Goal: Information Seeking & Learning: Learn about a topic

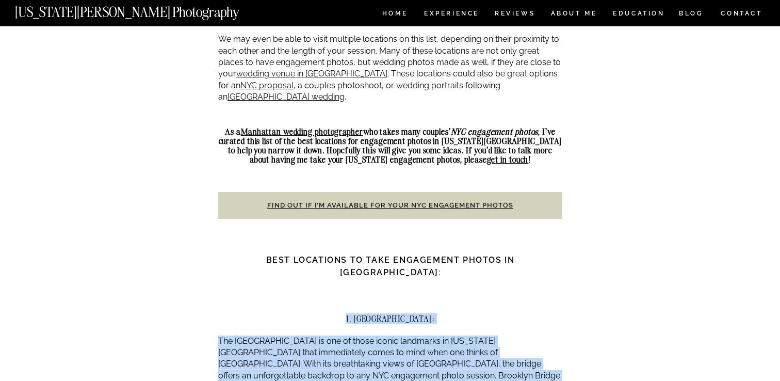
scroll to position [804, 0]
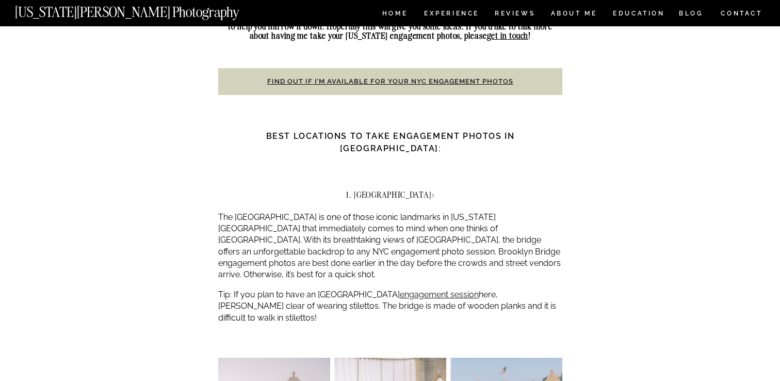
click at [434, 131] on strong "Best Locations to Take Engagement Photos in [GEOGRAPHIC_DATA]" at bounding box center [390, 142] width 249 height 22
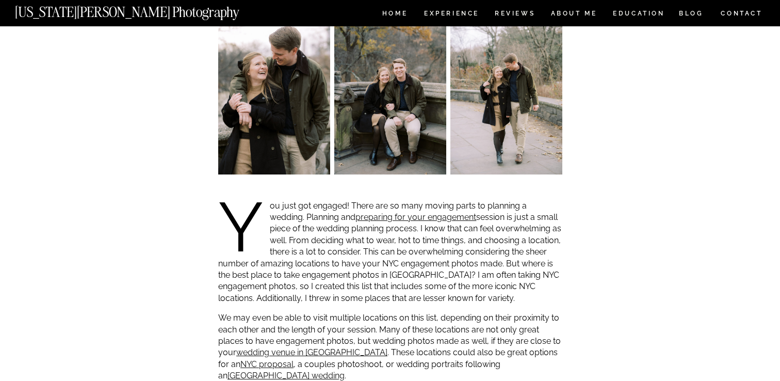
scroll to position [406, 0]
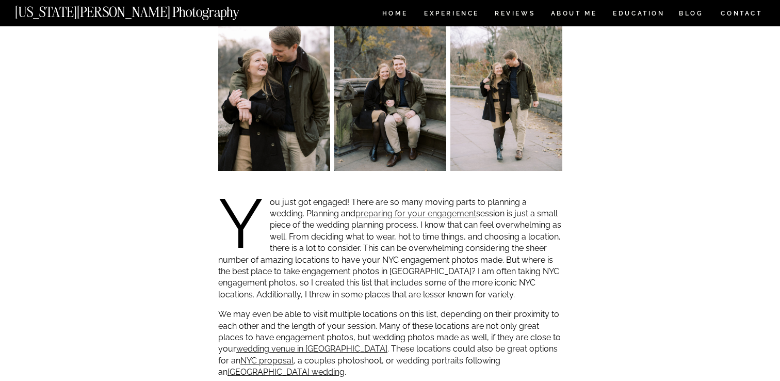
click at [357, 211] on link "preparing for your engagement" at bounding box center [416, 213] width 121 height 10
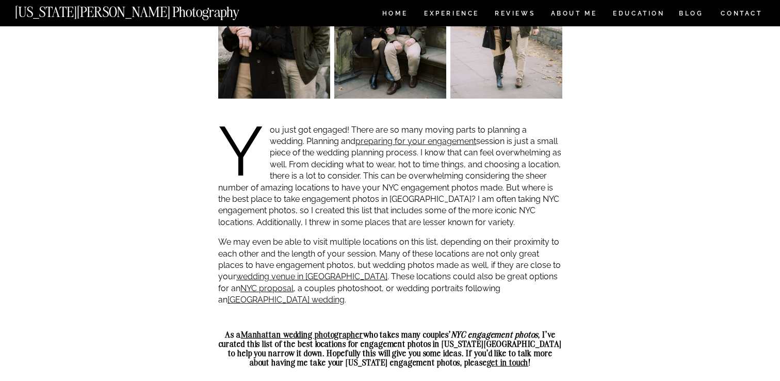
scroll to position [485, 0]
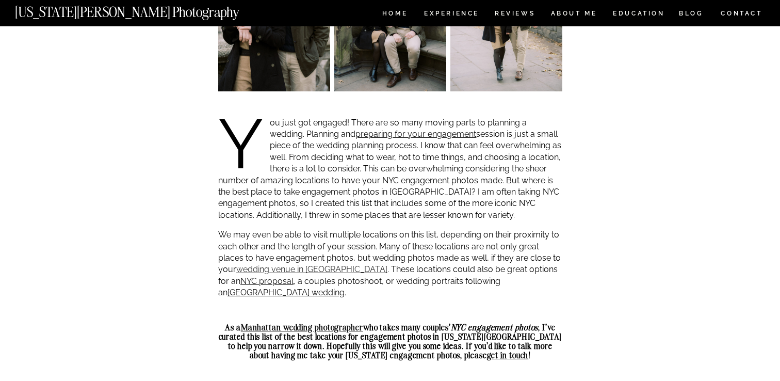
click at [309, 270] on link "wedding venue in [GEOGRAPHIC_DATA]" at bounding box center [311, 269] width 151 height 10
click at [294, 276] on link "NYC proposal" at bounding box center [266, 281] width 53 height 10
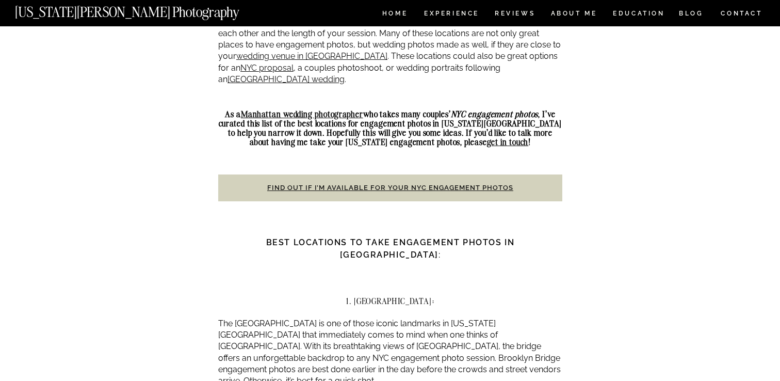
scroll to position [702, 0]
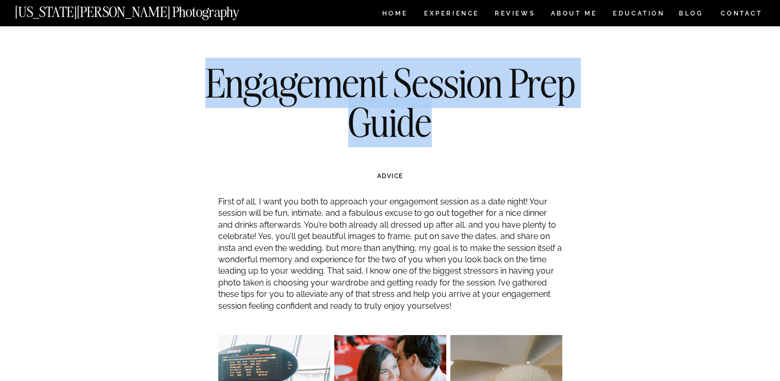
drag, startPoint x: 213, startPoint y: 77, endPoint x: 435, endPoint y: 129, distance: 228.8
click at [435, 129] on h1 "Engagement Session Prep Guide" at bounding box center [390, 102] width 375 height 78
copy h1 "Engagement Session Prep Guide"
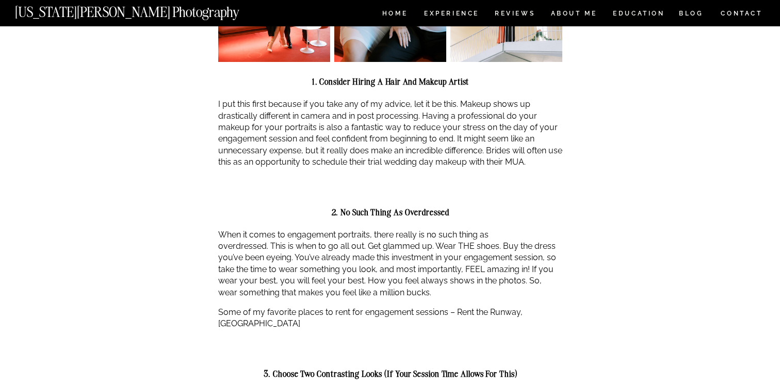
scroll to position [432, 0]
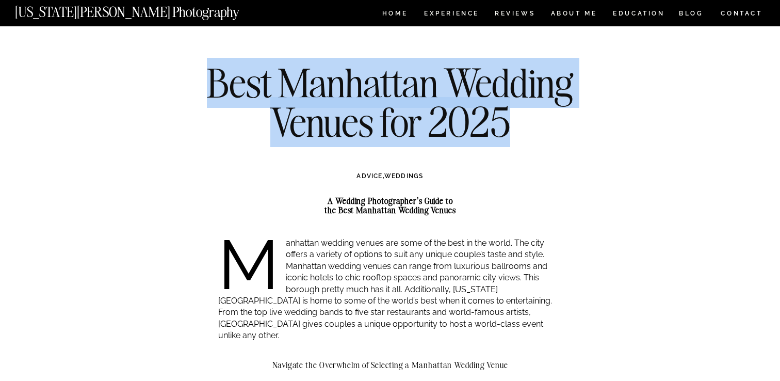
drag, startPoint x: 205, startPoint y: 88, endPoint x: 510, endPoint y: 127, distance: 308.0
click at [511, 128] on h1 "Best Manhattan Wedding Venues for 2025" at bounding box center [390, 102] width 375 height 78
copy h1 "Best Manhattan Wedding Venues for 2025"
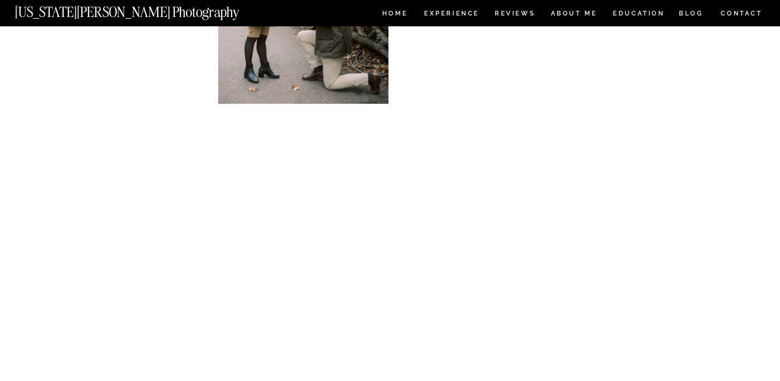
scroll to position [980, 0]
